Goal: Transaction & Acquisition: Purchase product/service

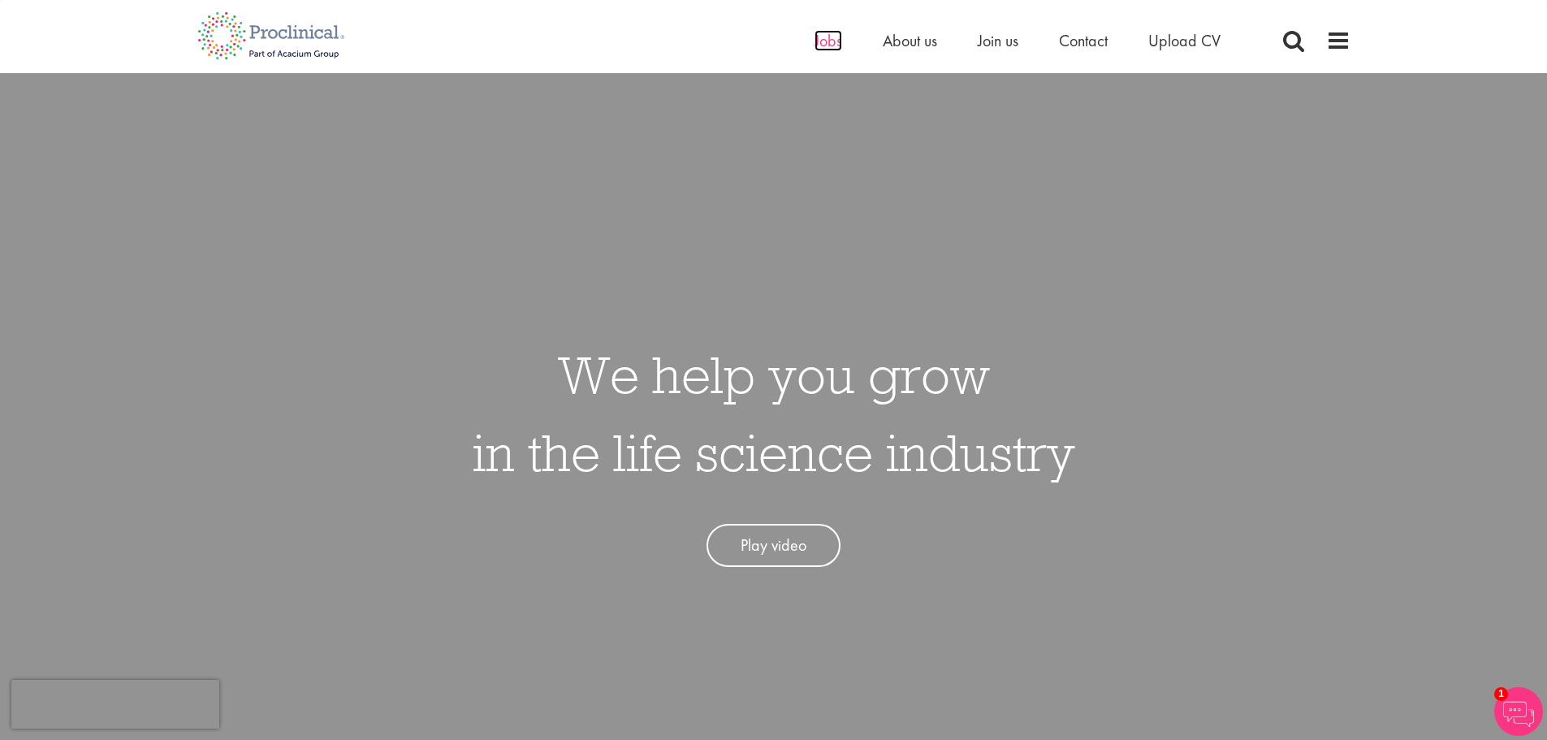
click at [836, 40] on span "Jobs" at bounding box center [828, 40] width 28 height 21
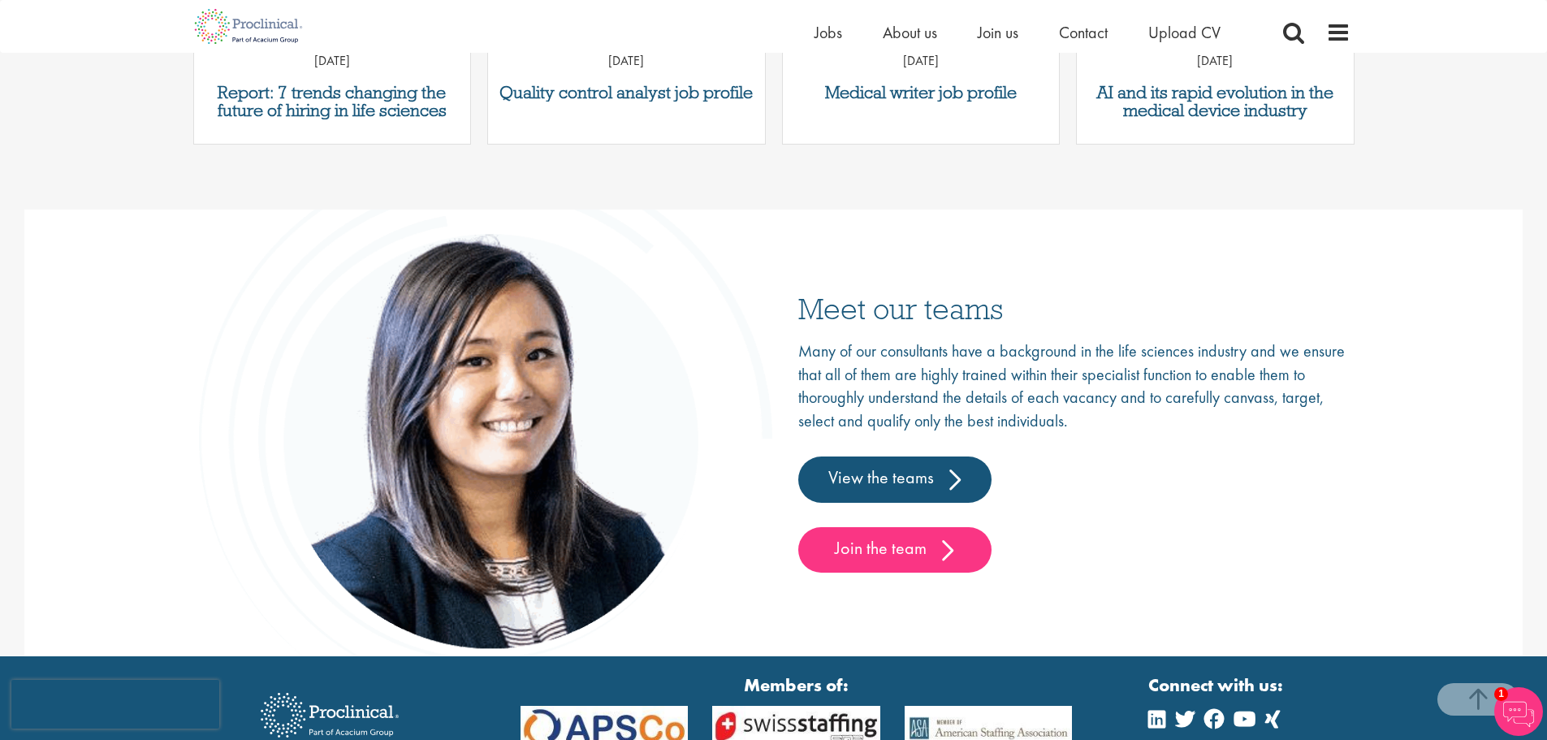
scroll to position [2541, 0]
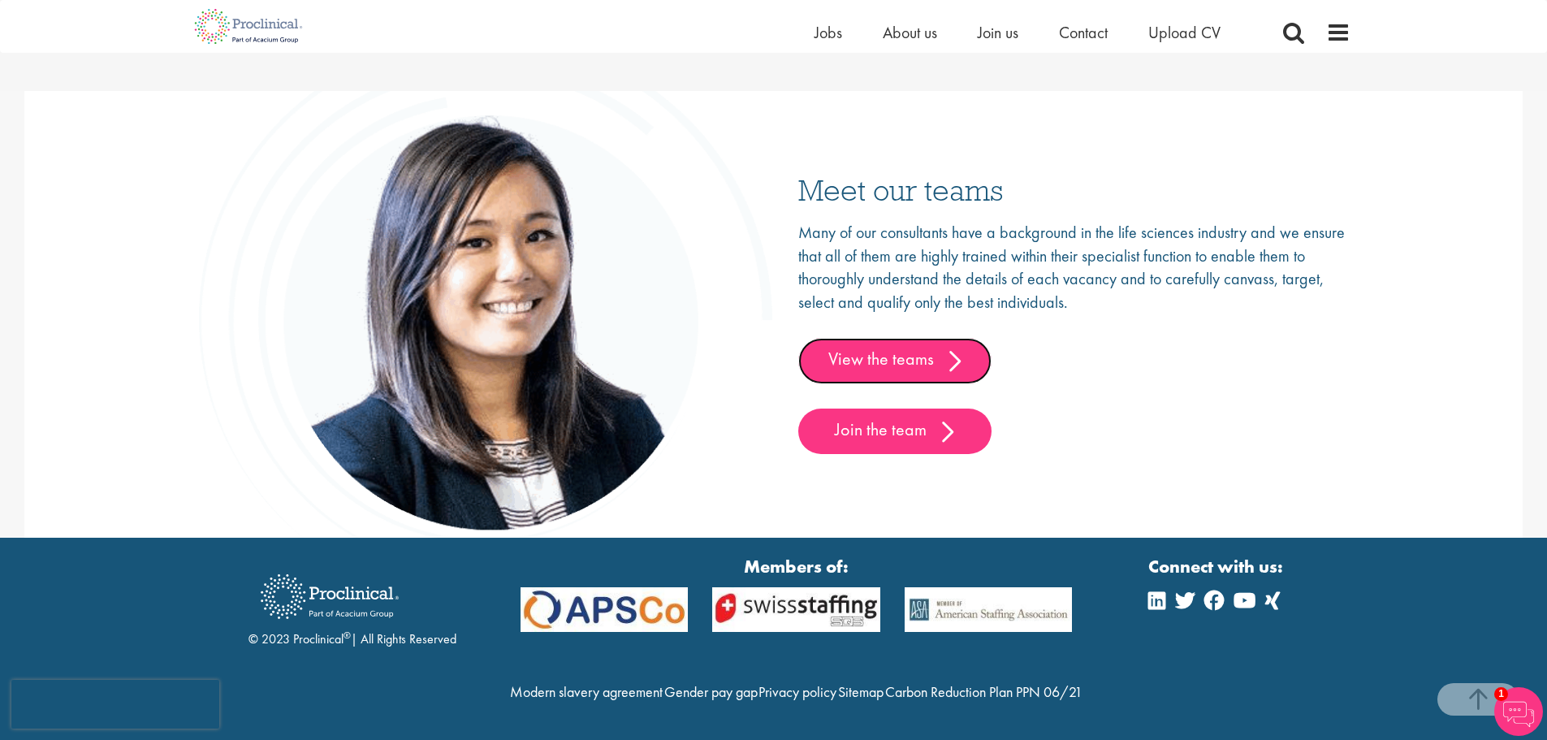
click at [877, 338] on link "View the teams" at bounding box center [894, 360] width 193 height 45
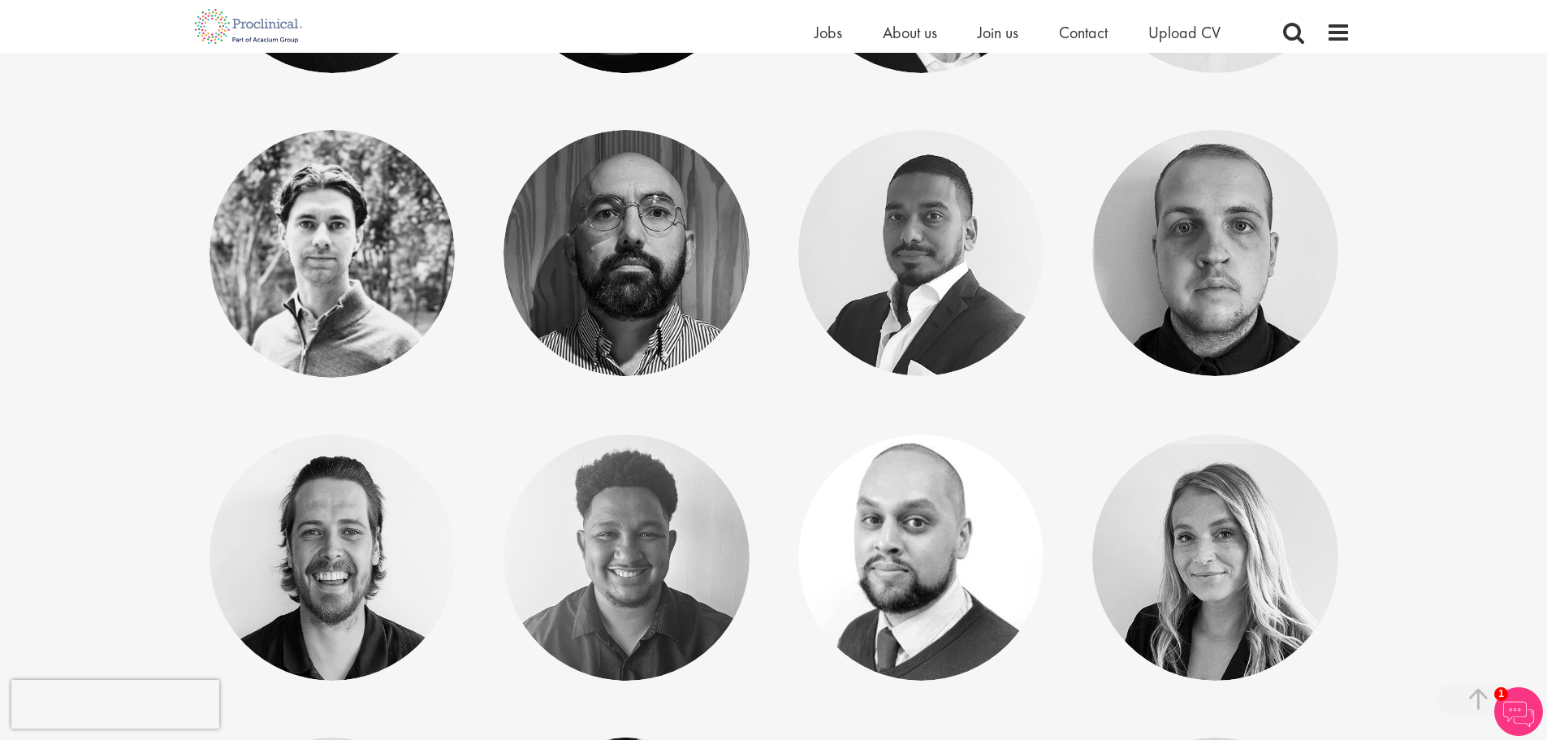
scroll to position [5439, 0]
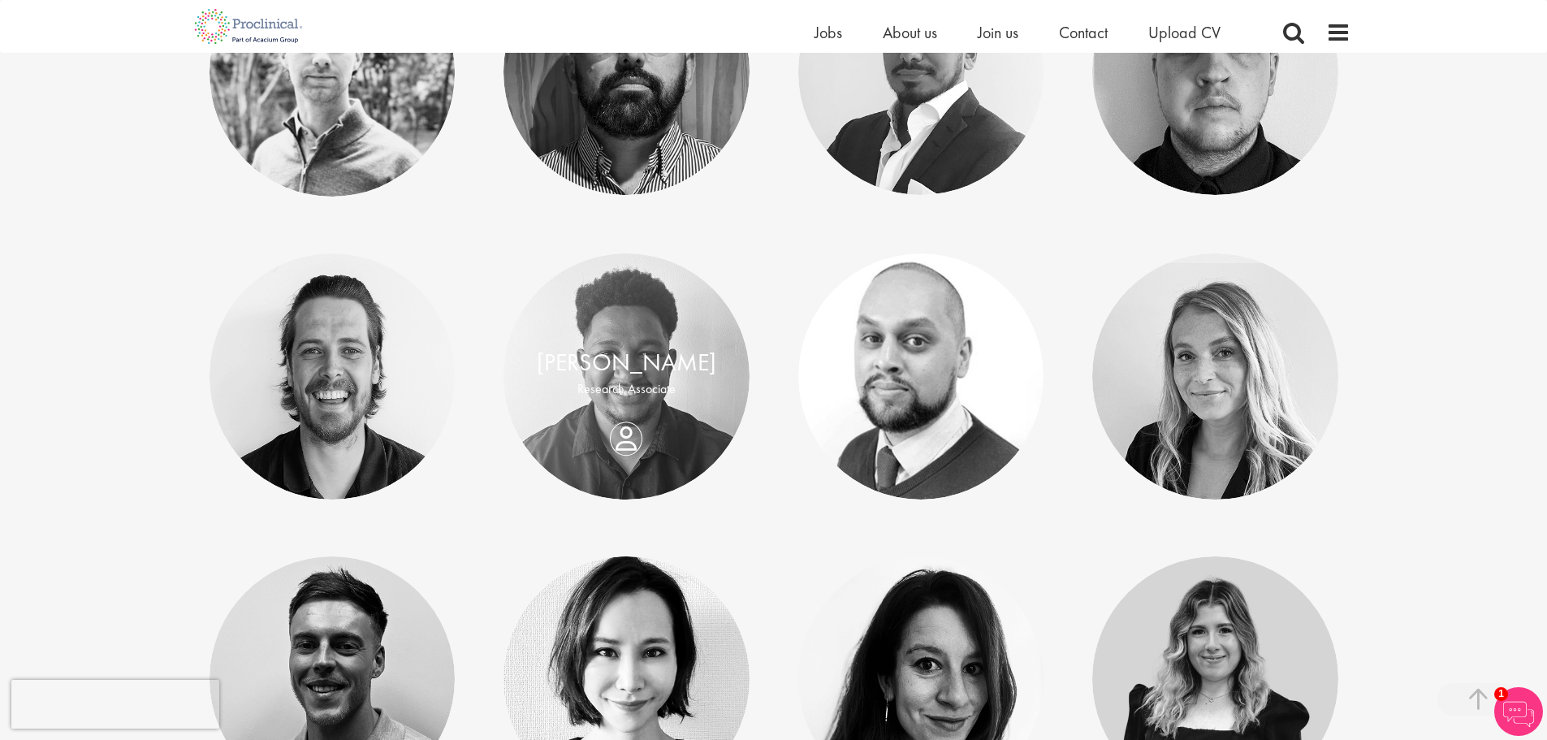
click at [660, 404] on div "[PERSON_NAME] Research Associate" at bounding box center [626, 376] width 246 height 62
click at [635, 409] on link at bounding box center [626, 376] width 246 height 246
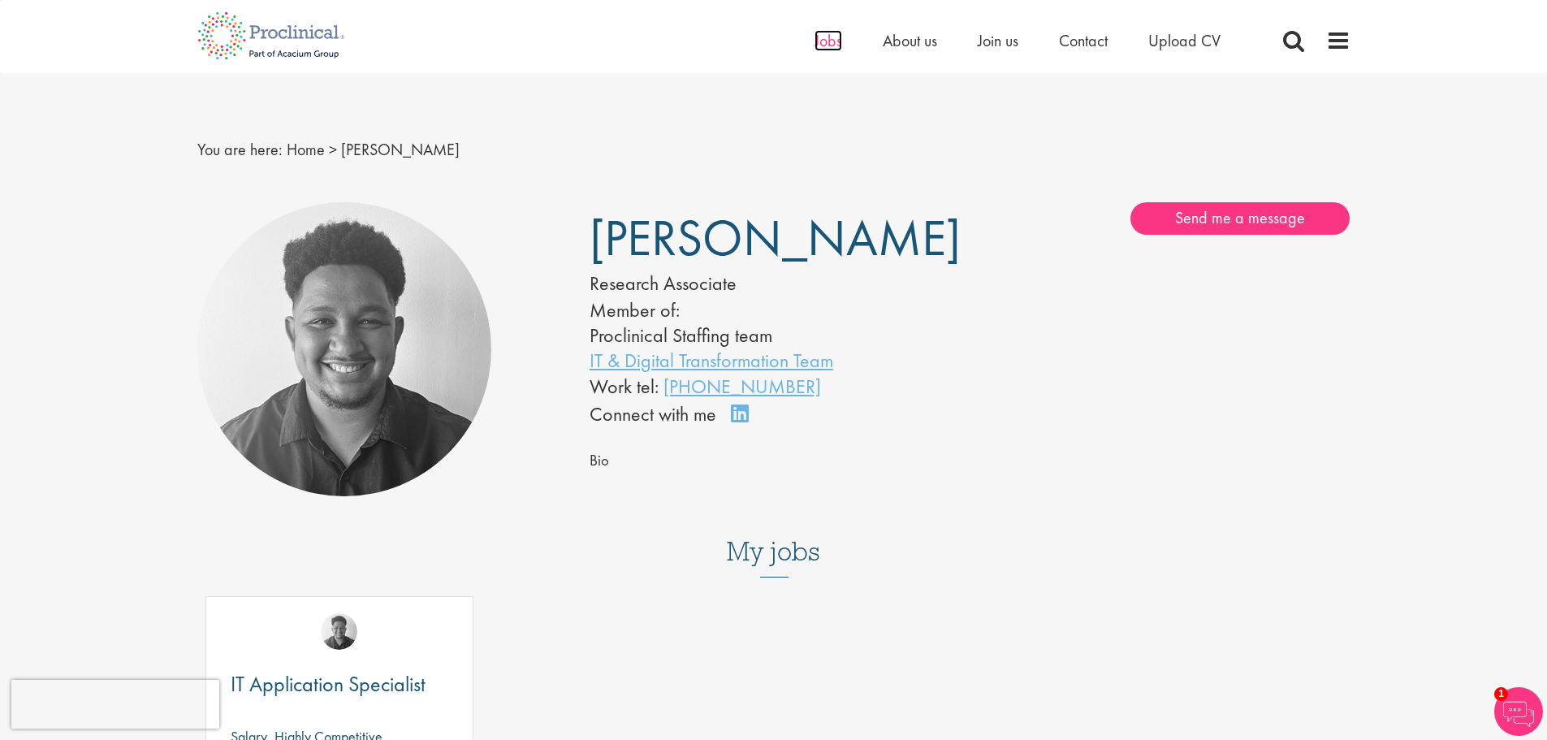
click at [817, 47] on span "Jobs" at bounding box center [828, 40] width 28 height 21
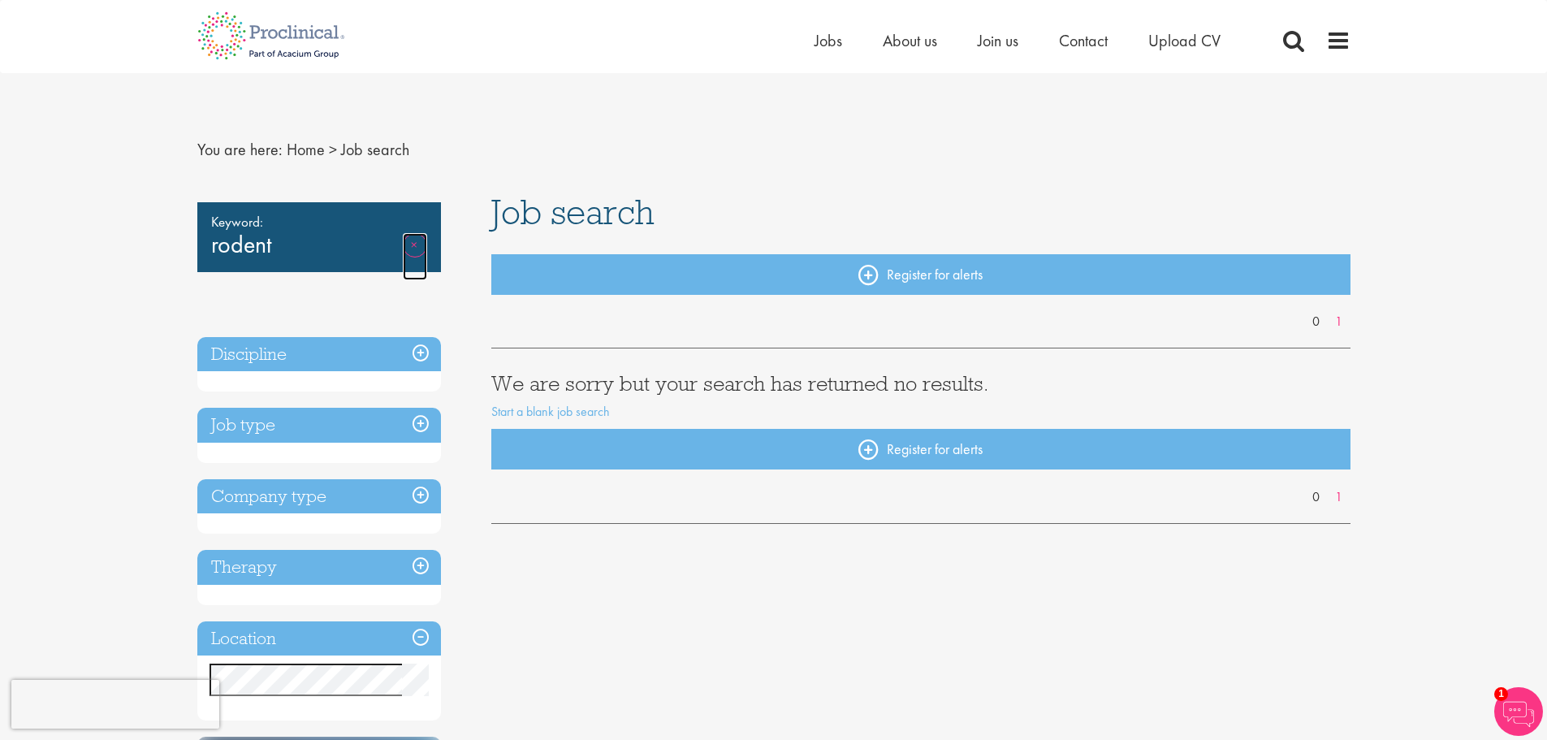
click at [411, 256] on link "Remove" at bounding box center [415, 256] width 24 height 47
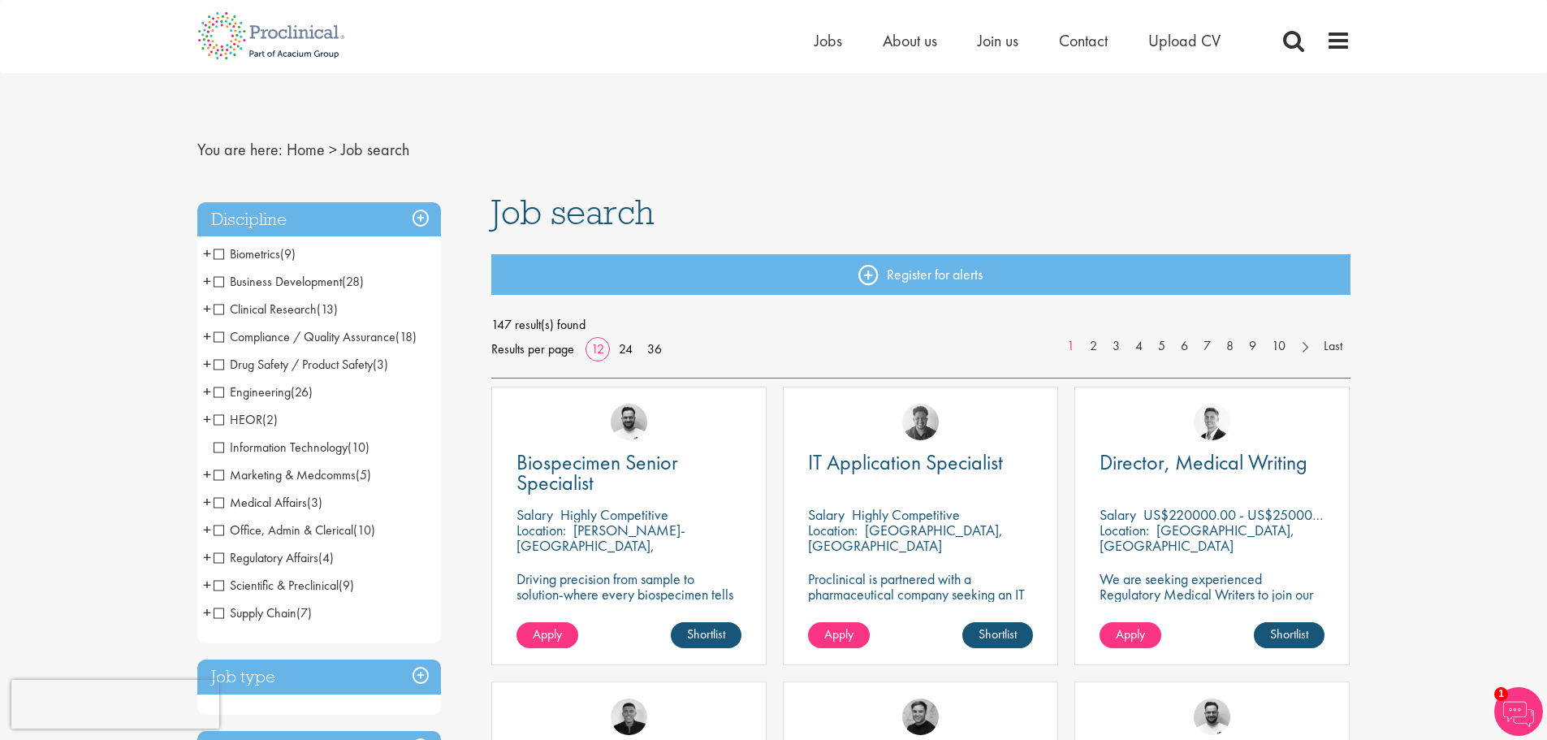
click at [226, 583] on span "Scientific & Preclinical" at bounding box center [276, 584] width 125 height 17
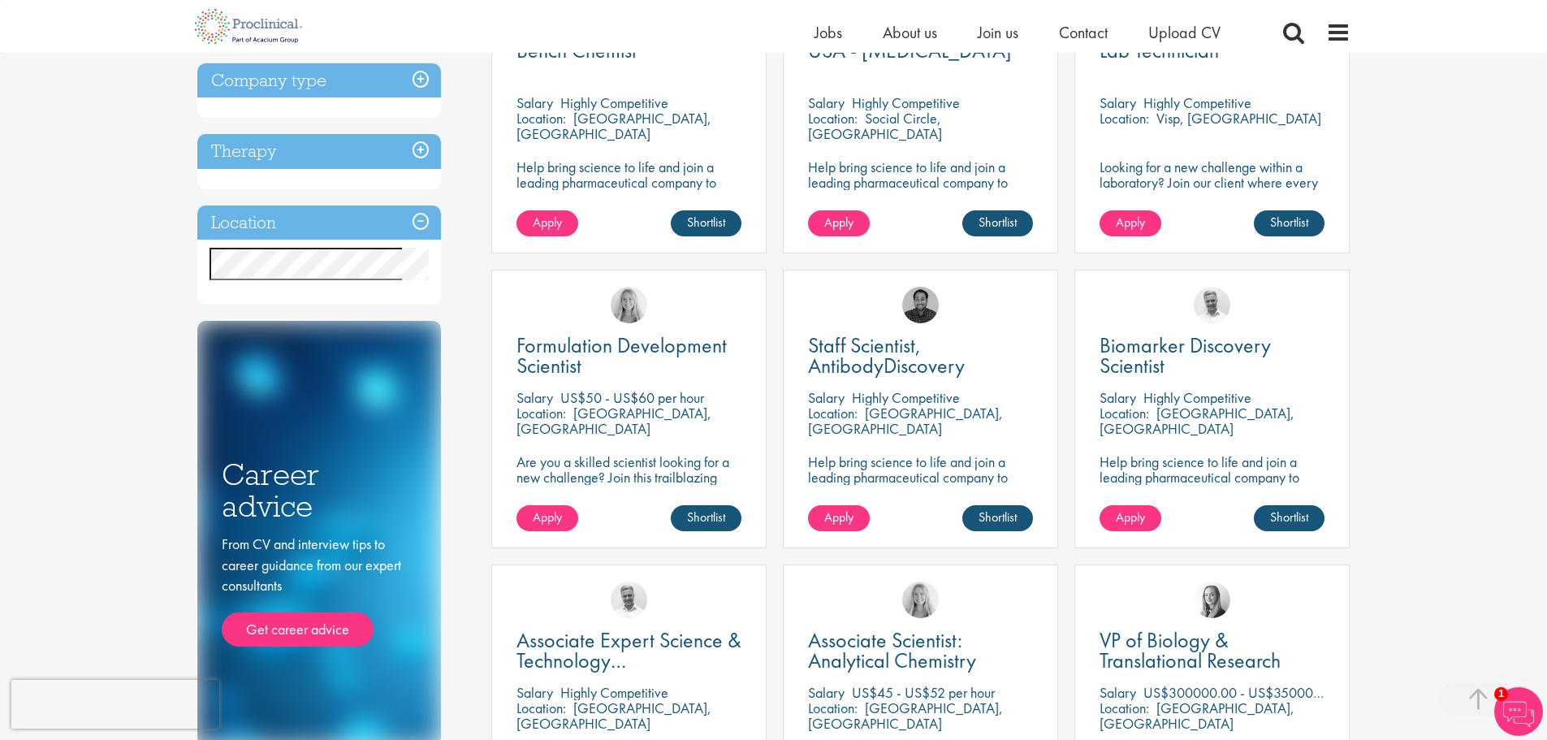
scroll to position [568, 0]
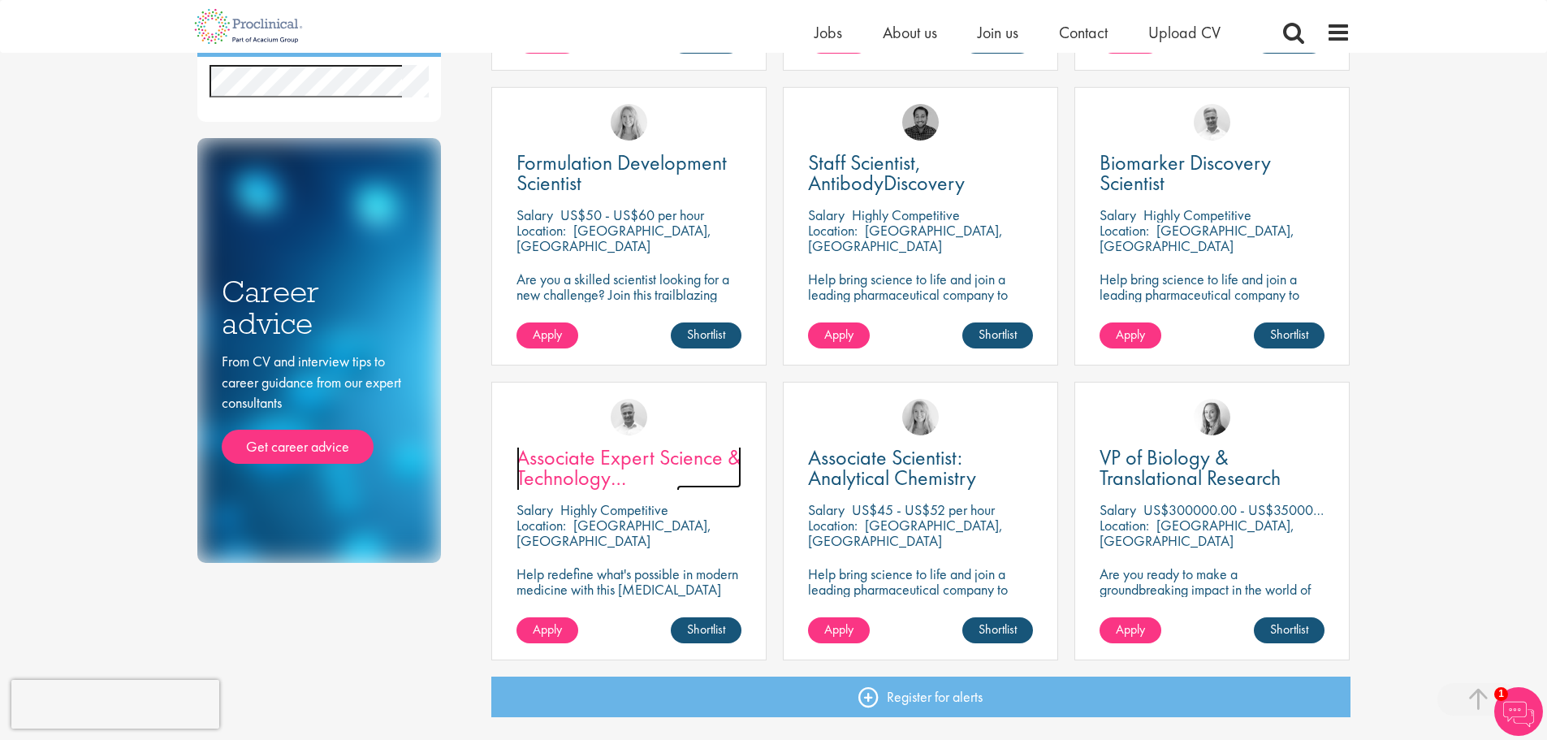
click at [652, 473] on span "Associate Expert Science & Technology (Lab Technician)" at bounding box center [628, 477] width 225 height 68
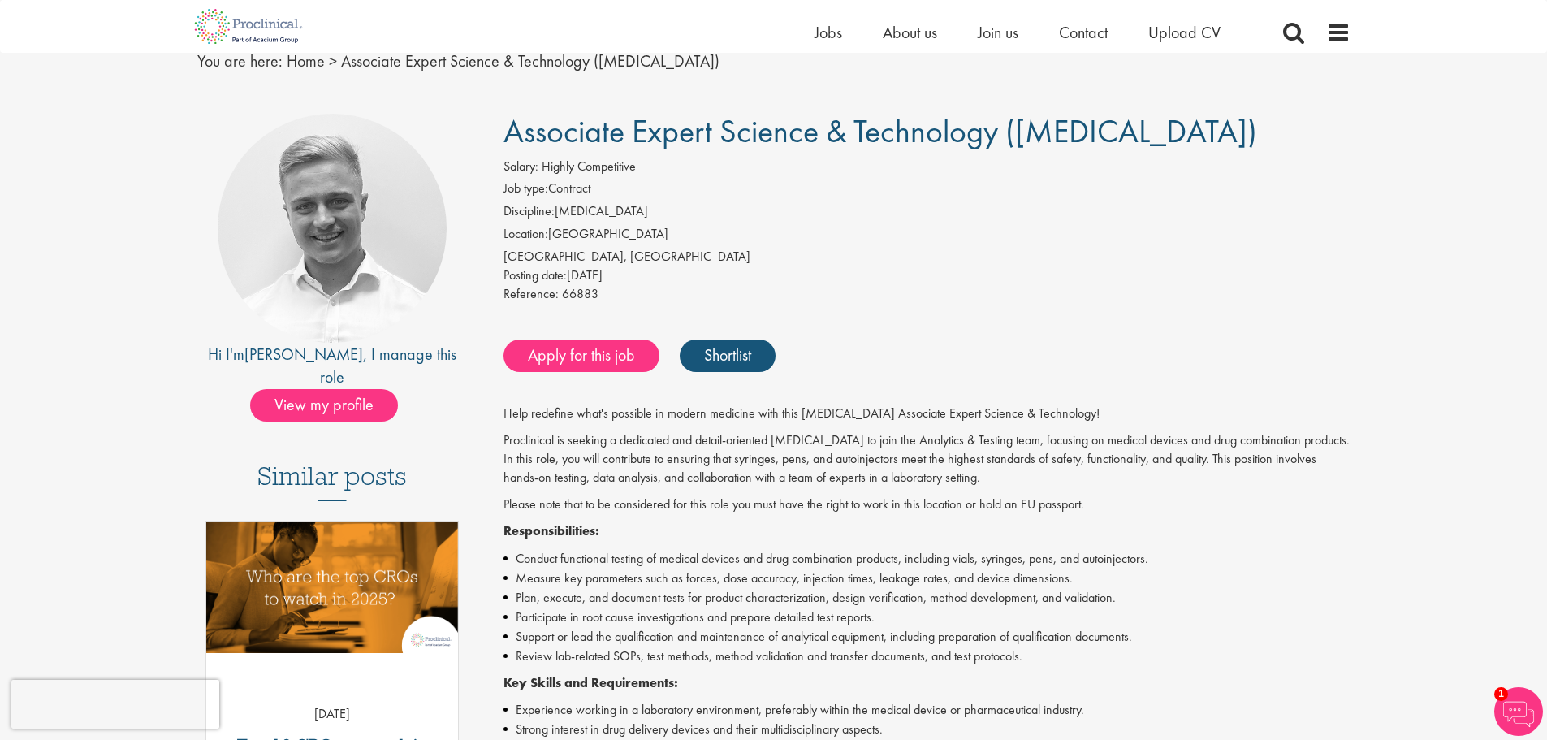
scroll to position [162, 0]
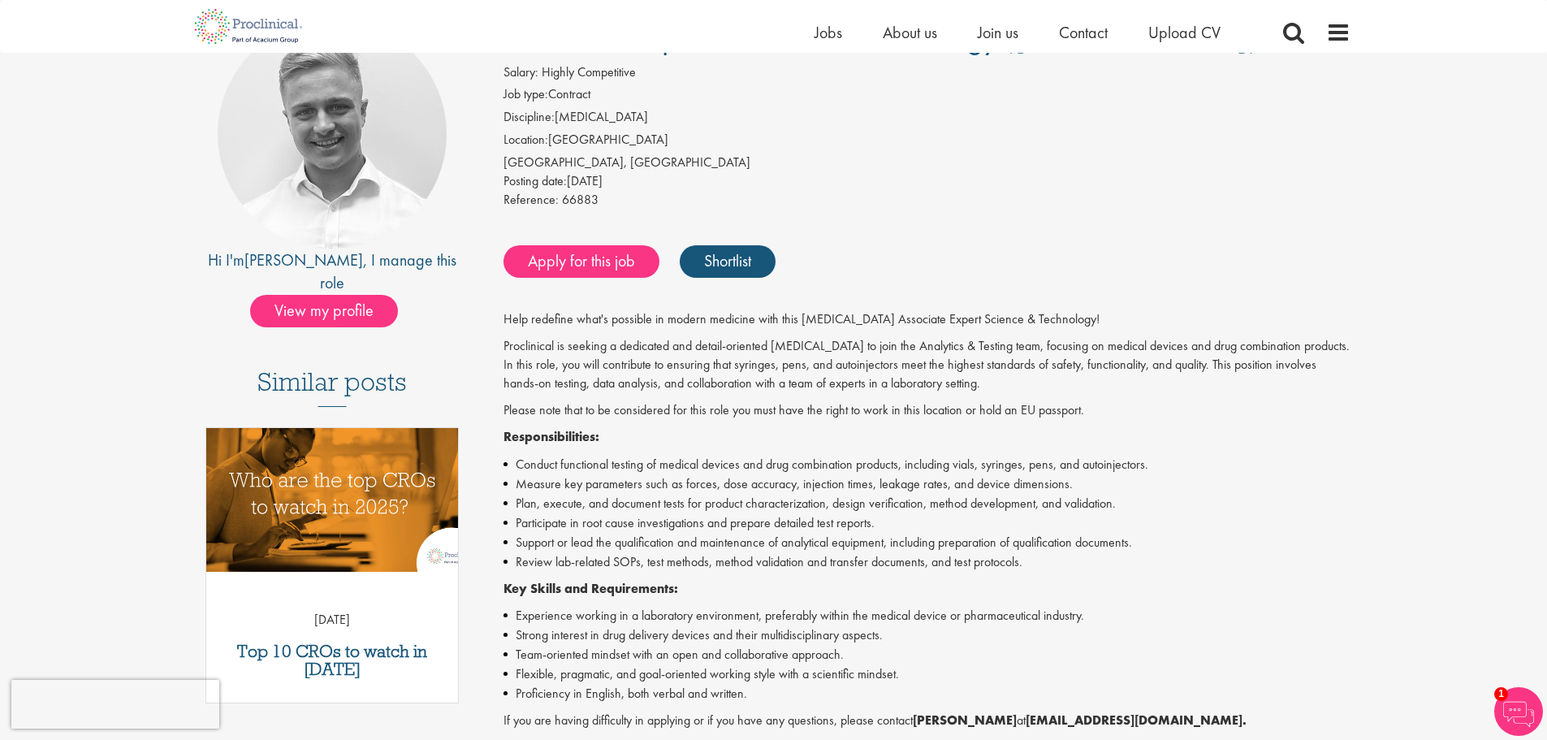
click at [382, 461] on img "Link to a post" at bounding box center [331, 493] width 303 height 157
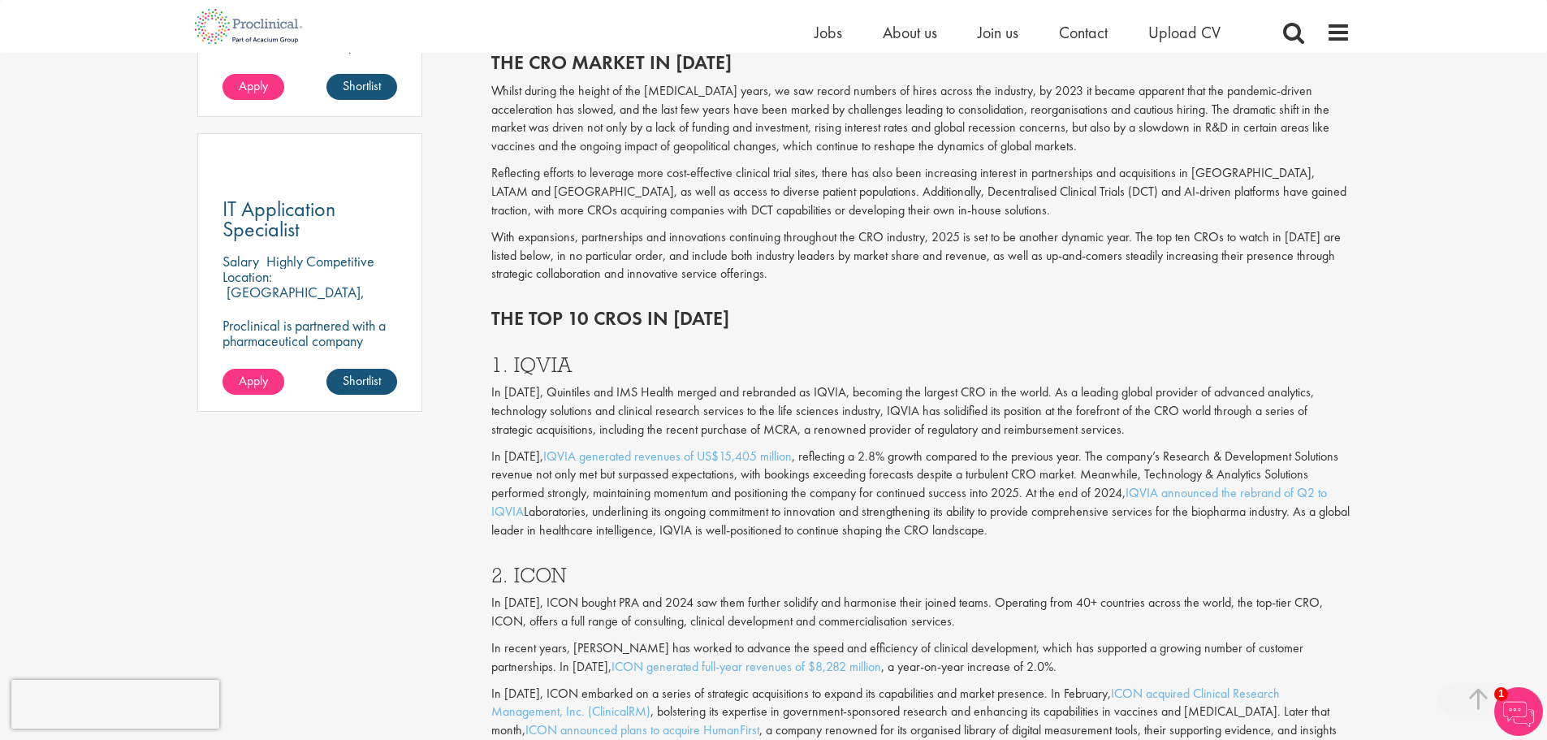
scroll to position [1137, 0]
drag, startPoint x: 577, startPoint y: 373, endPoint x: 510, endPoint y: 360, distance: 68.6
click at [510, 360] on h3 "1. IQVIA" at bounding box center [920, 365] width 859 height 21
copy h3 "IQVIA"
